Goal: Browse casually: Explore the website without a specific task or goal

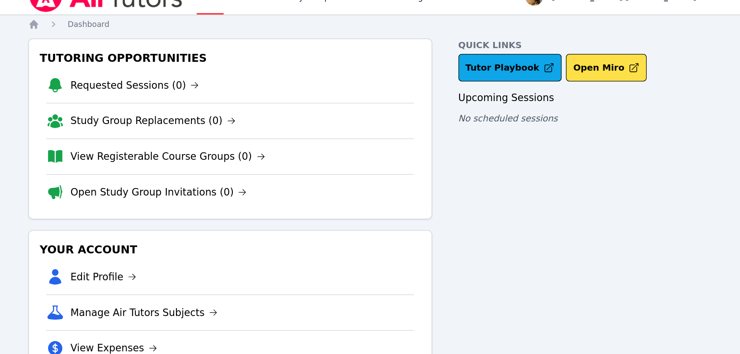
click at [591, 245] on div "Quick Links Tutor Playbook Open Miro Upcoming Sessions No scheduled sessions" at bounding box center [542, 197] width 209 height 299
click at [650, 37] on div "Home Sessions Study Groups Students Messages Open user menu Lee'Tayna Hostick O…" at bounding box center [370, 182] width 740 height 364
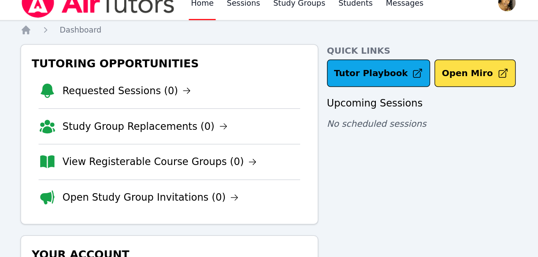
click at [352, 164] on div "Quick Links Tutor Playbook Open Miro Upcoming Sessions No scheduled sessions" at bounding box center [392, 197] width 157 height 299
